Goal: Task Accomplishment & Management: Manage account settings

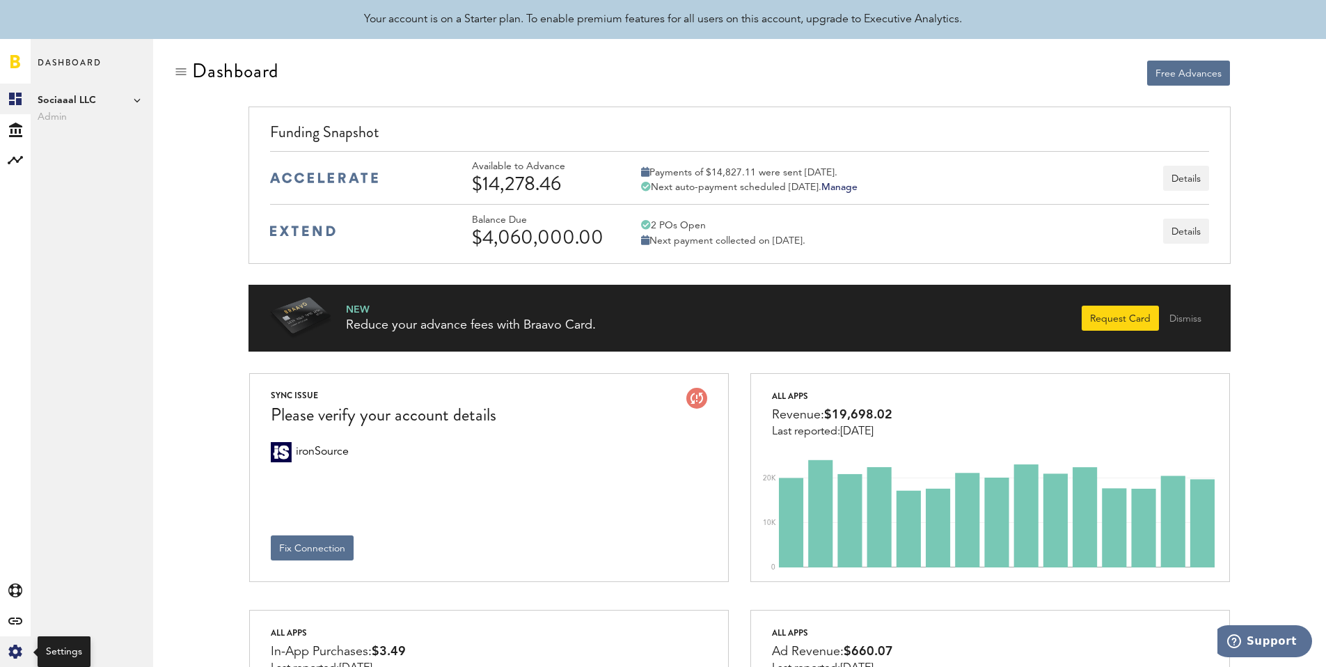
click at [10, 658] on icon "Created with Sketch." at bounding box center [15, 652] width 14 height 14
click at [60, 95] on link "Profile" at bounding box center [92, 99] width 123 height 31
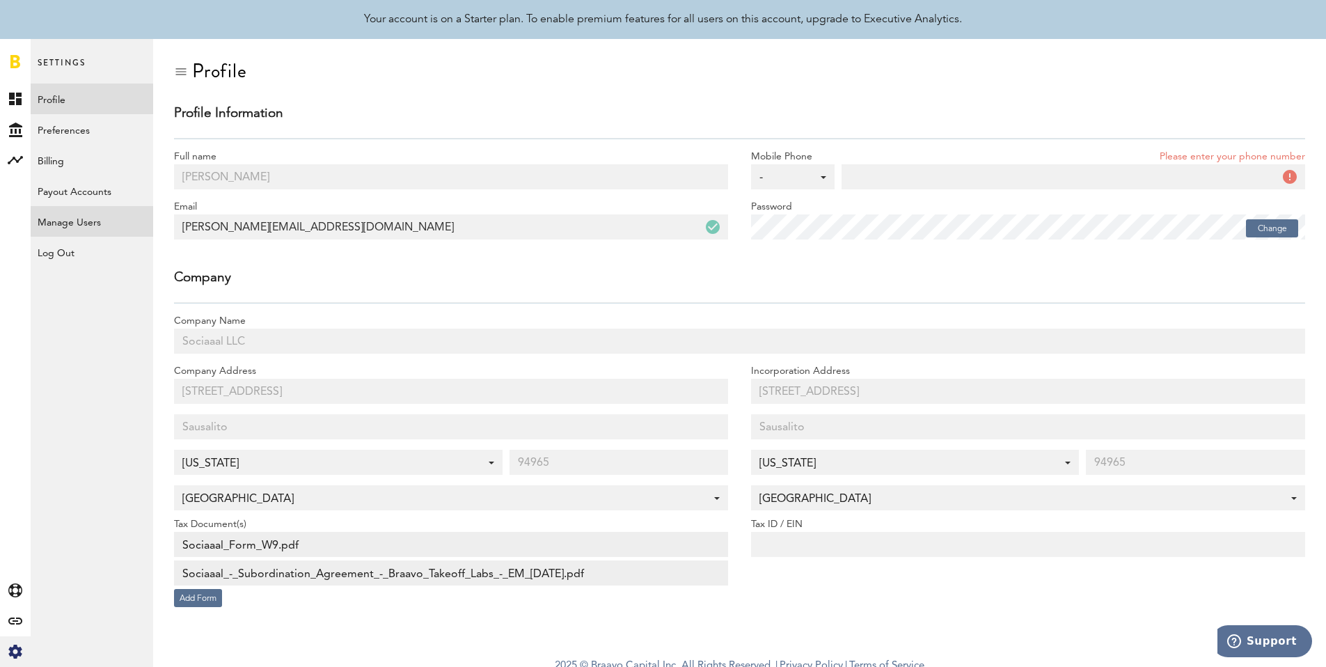
click at [75, 221] on link "Manage Users" at bounding box center [92, 221] width 123 height 31
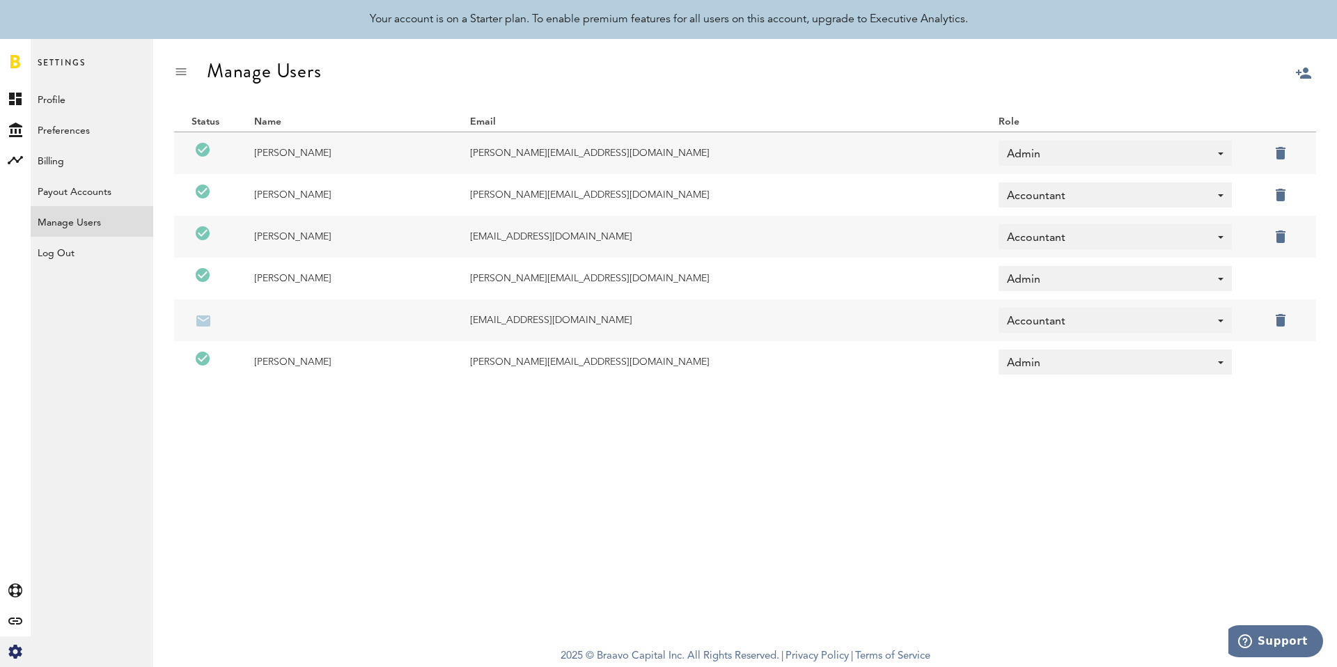
click at [1208, 321] on div "Accountant Admin Accountant Analyst Agency" at bounding box center [1114, 320] width 233 height 25
click at [656, 319] on td "[EMAIL_ADDRESS][DOMAIN_NAME]" at bounding box center [717, 320] width 528 height 42
click at [191, 320] on div at bounding box center [191, 320] width 0 height 0
click at [257, 301] on span "Resend" at bounding box center [252, 302] width 30 height 10
